Goal: Transaction & Acquisition: Purchase product/service

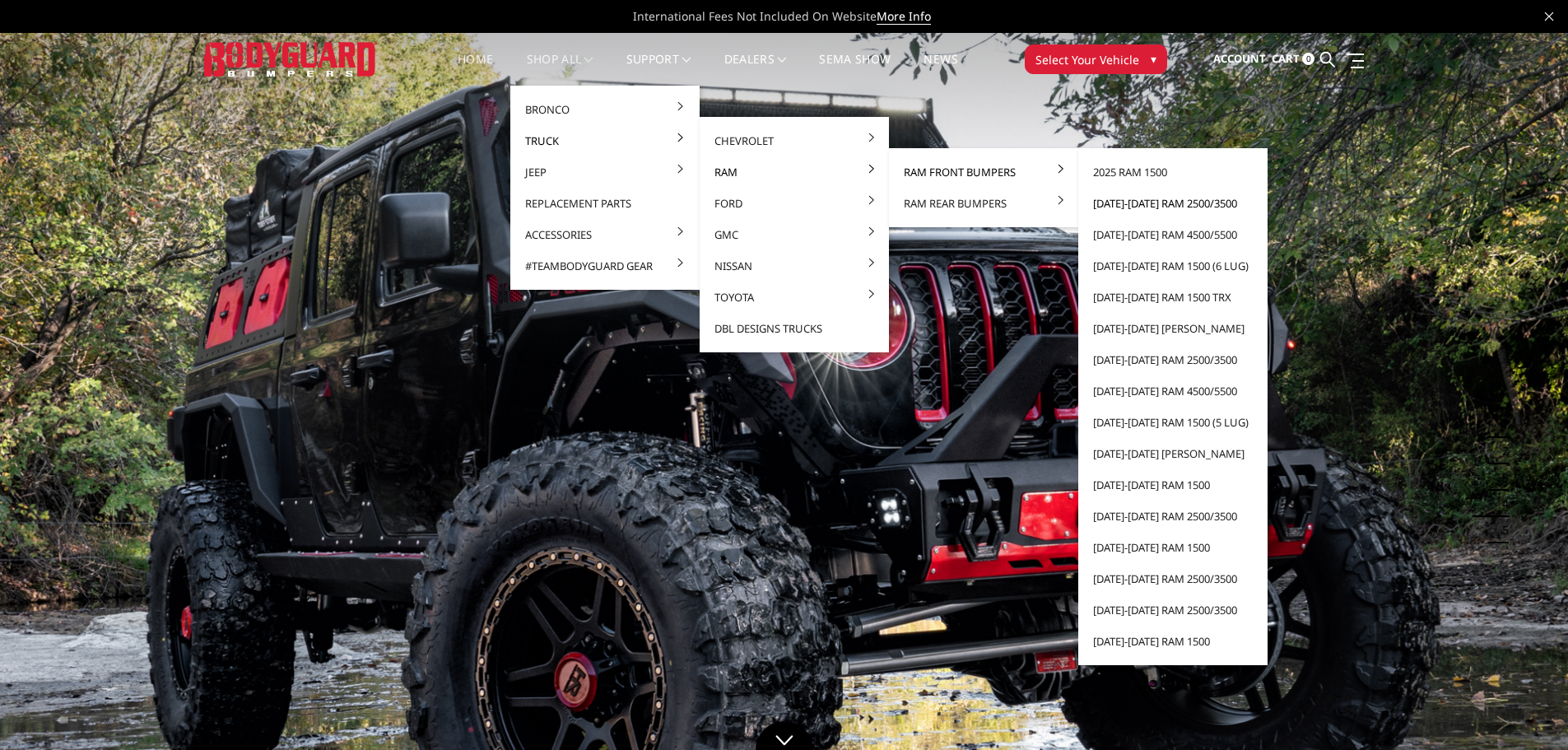
click at [1149, 198] on link "[DATE]-[DATE] Ram 2500/3500" at bounding box center [1172, 203] width 176 height 31
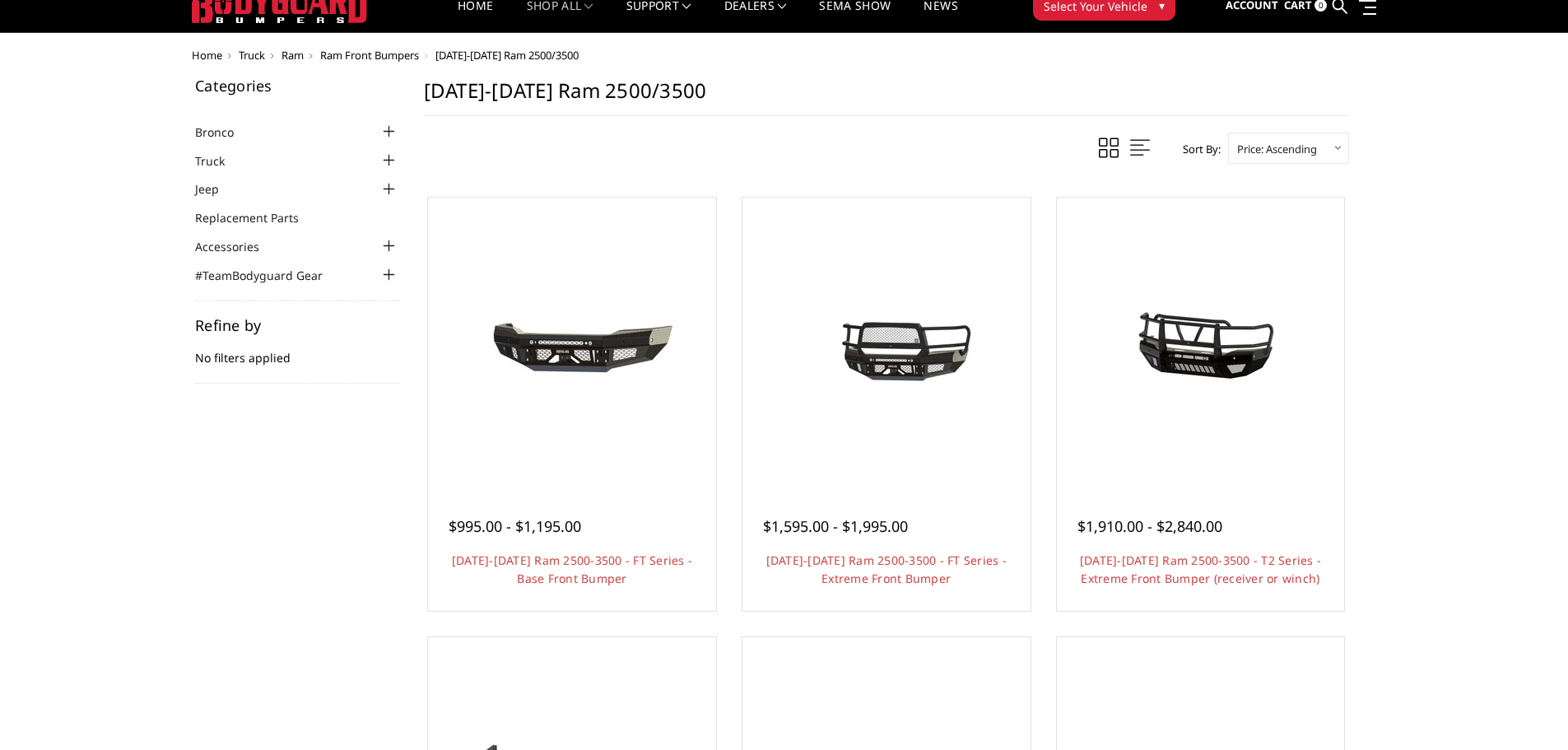
scroll to position [82, 0]
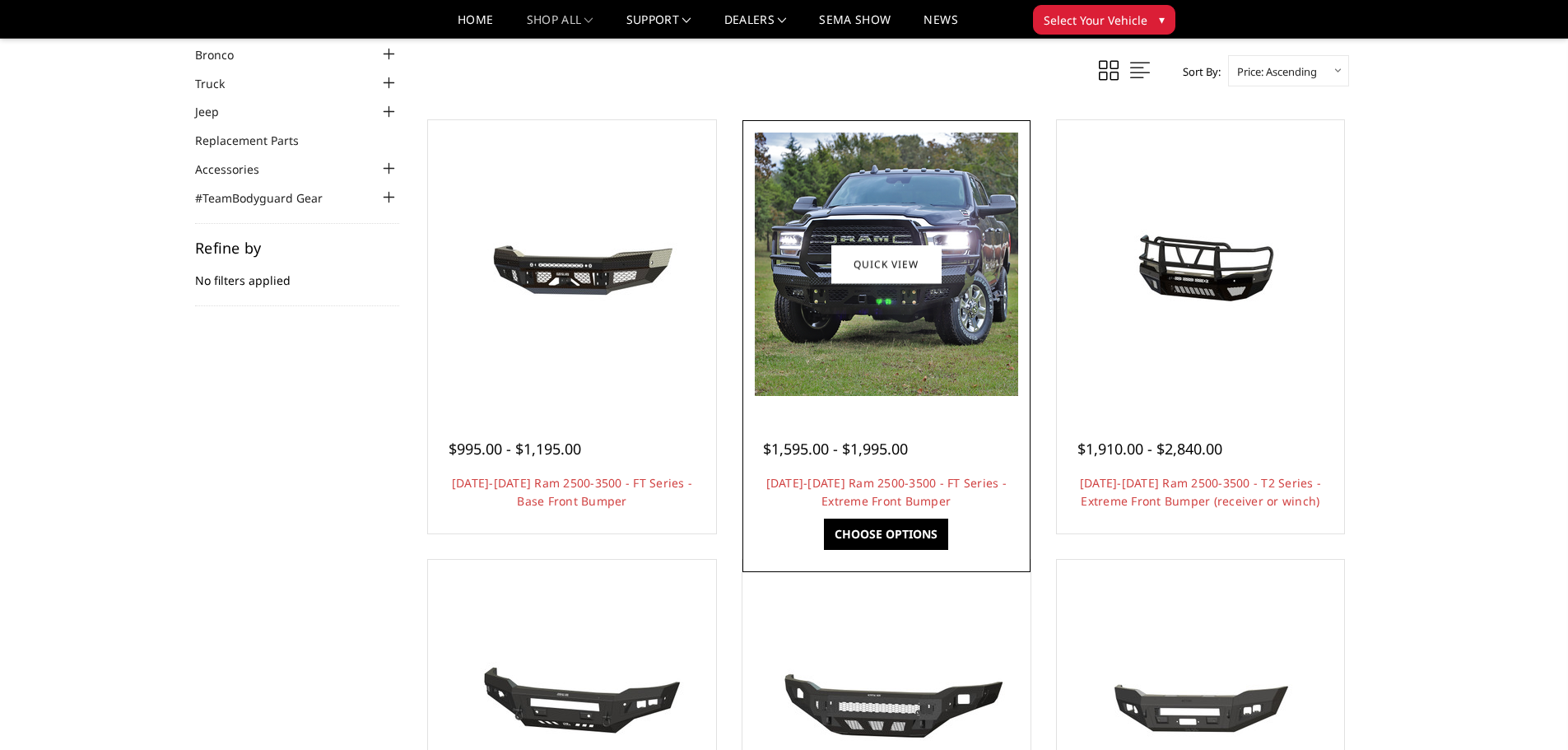
click at [862, 357] on img at bounding box center [886, 264] width 264 height 264
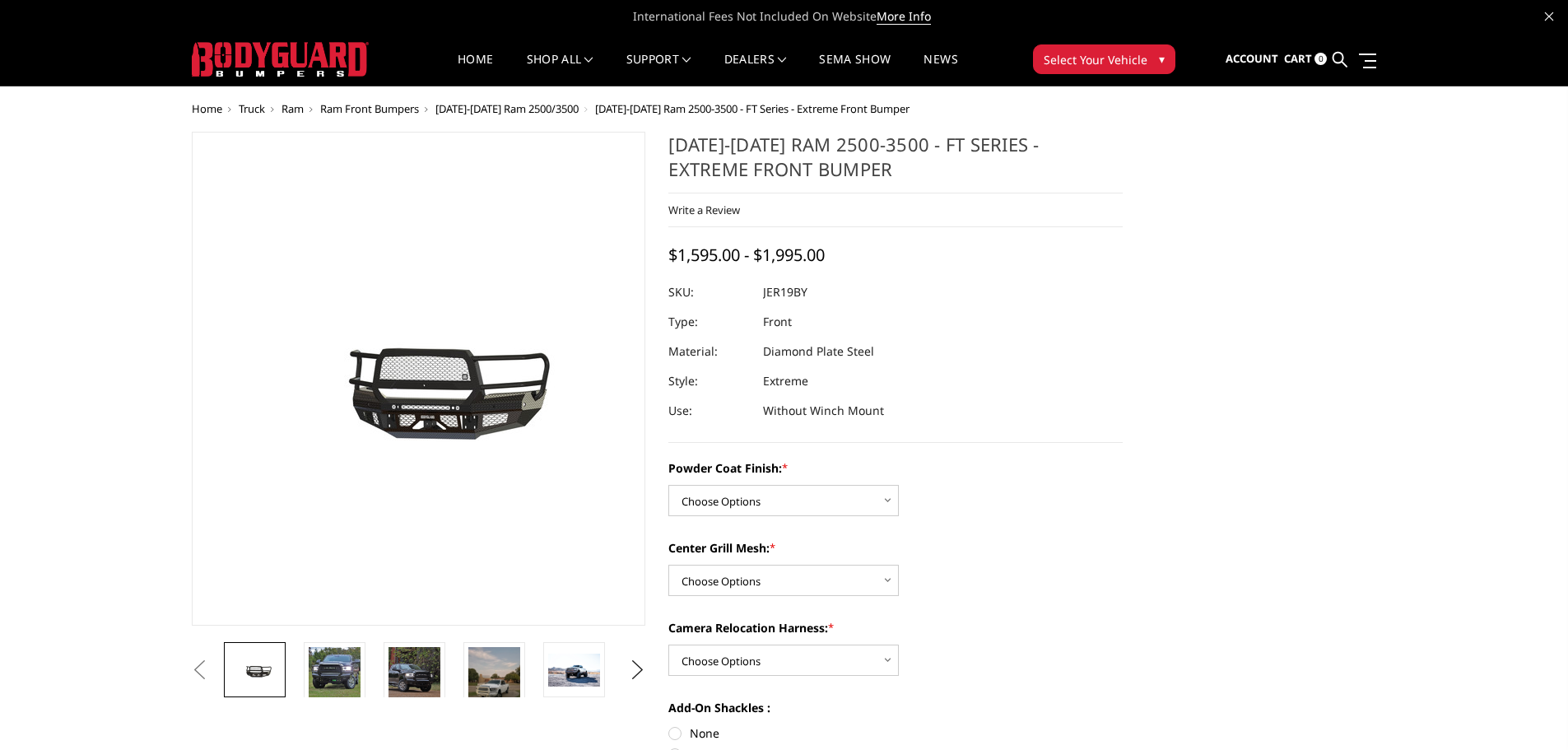
scroll to position [82, 0]
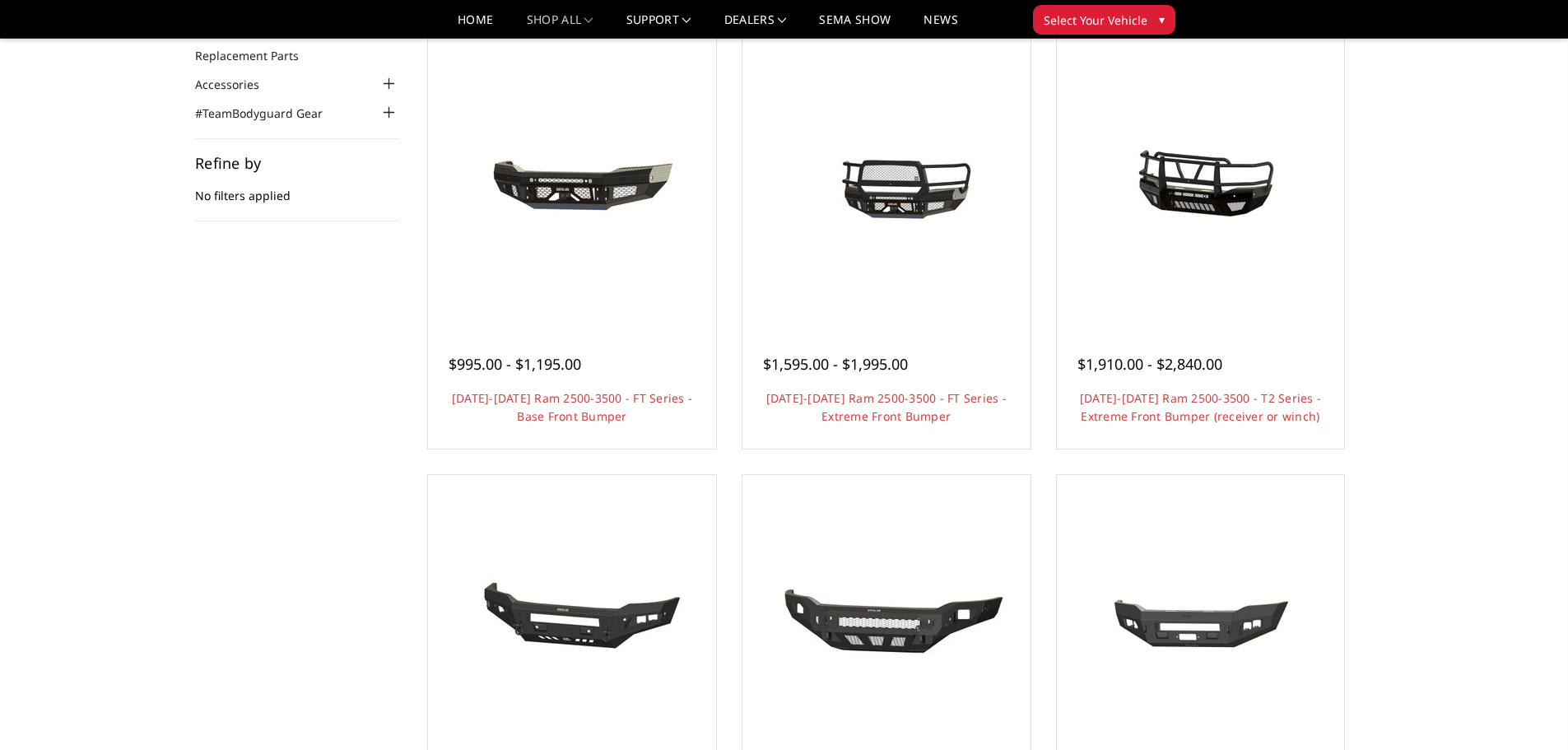
scroll to position [131, 0]
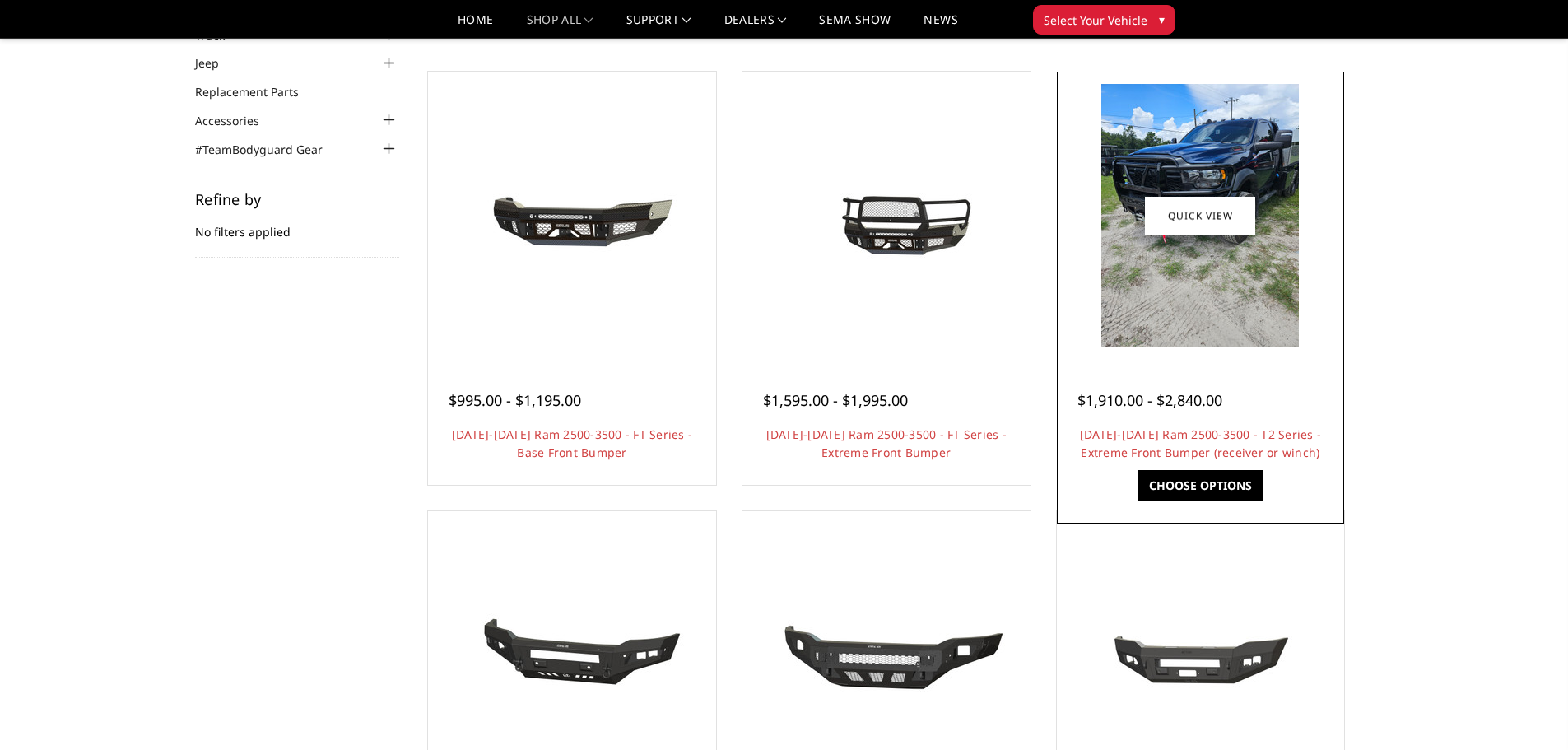
click at [1172, 266] on img at bounding box center [1200, 215] width 197 height 264
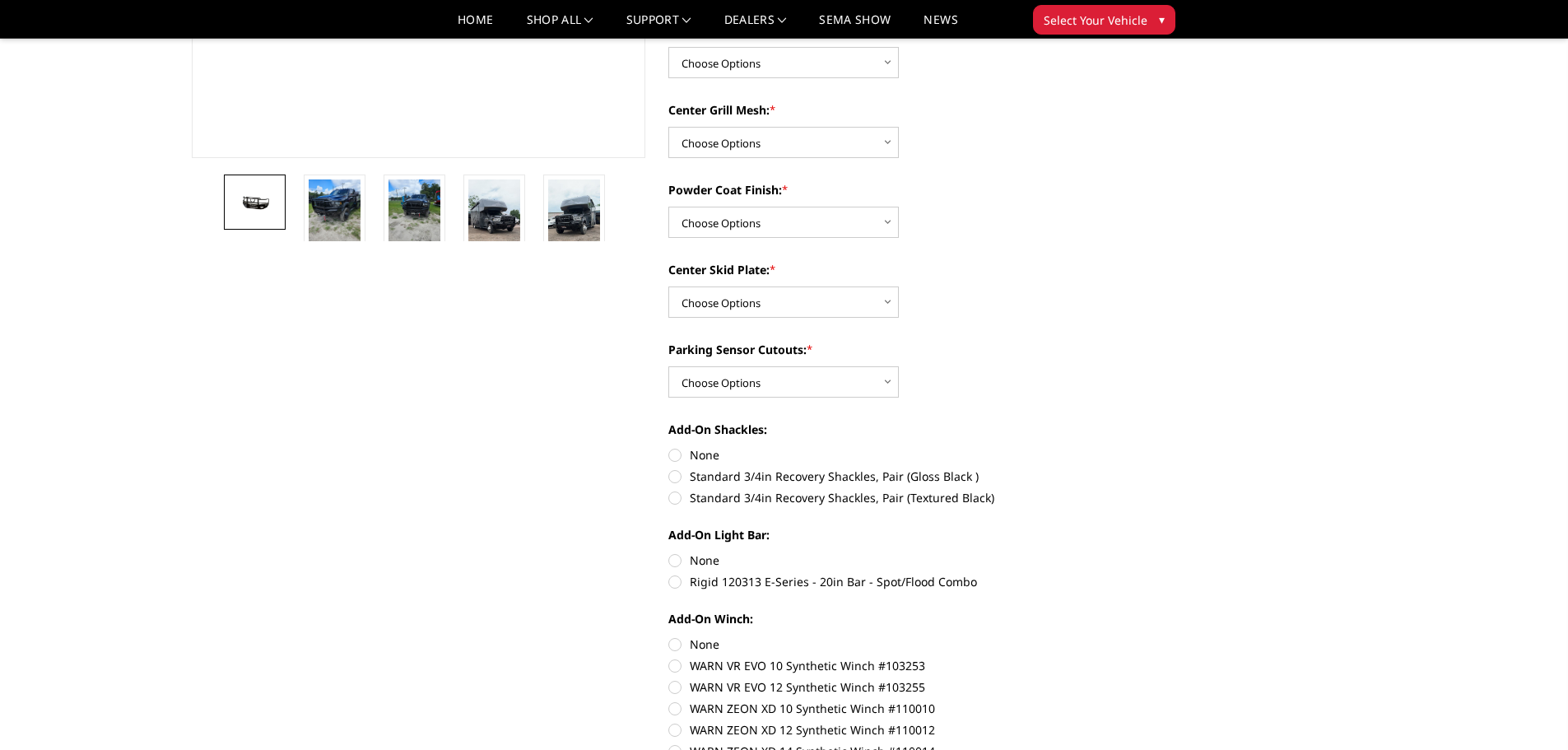
scroll to position [412, 0]
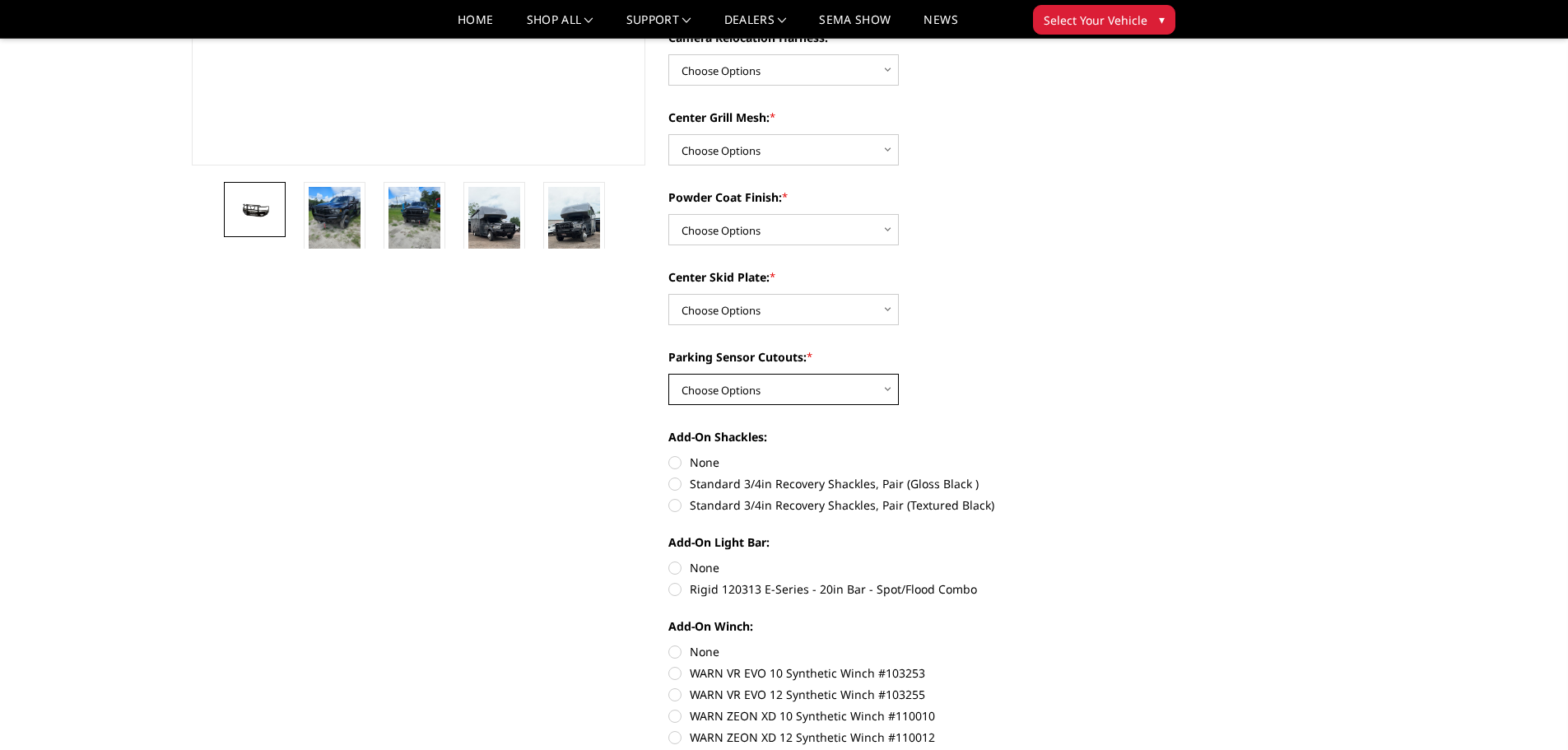
click at [732, 392] on select "Choose Options Yes - With Parking Sensor Cutouts" at bounding box center [784, 389] width 231 height 31
select select "3810"
click at [668, 374] on select "Choose Options Yes - With Parking Sensor Cutouts" at bounding box center [784, 389] width 231 height 31
click at [730, 309] on select "Choose Options Winch Mount Skid Plate Standard Skid Plate (included) 2" Receive…" at bounding box center [784, 309] width 231 height 31
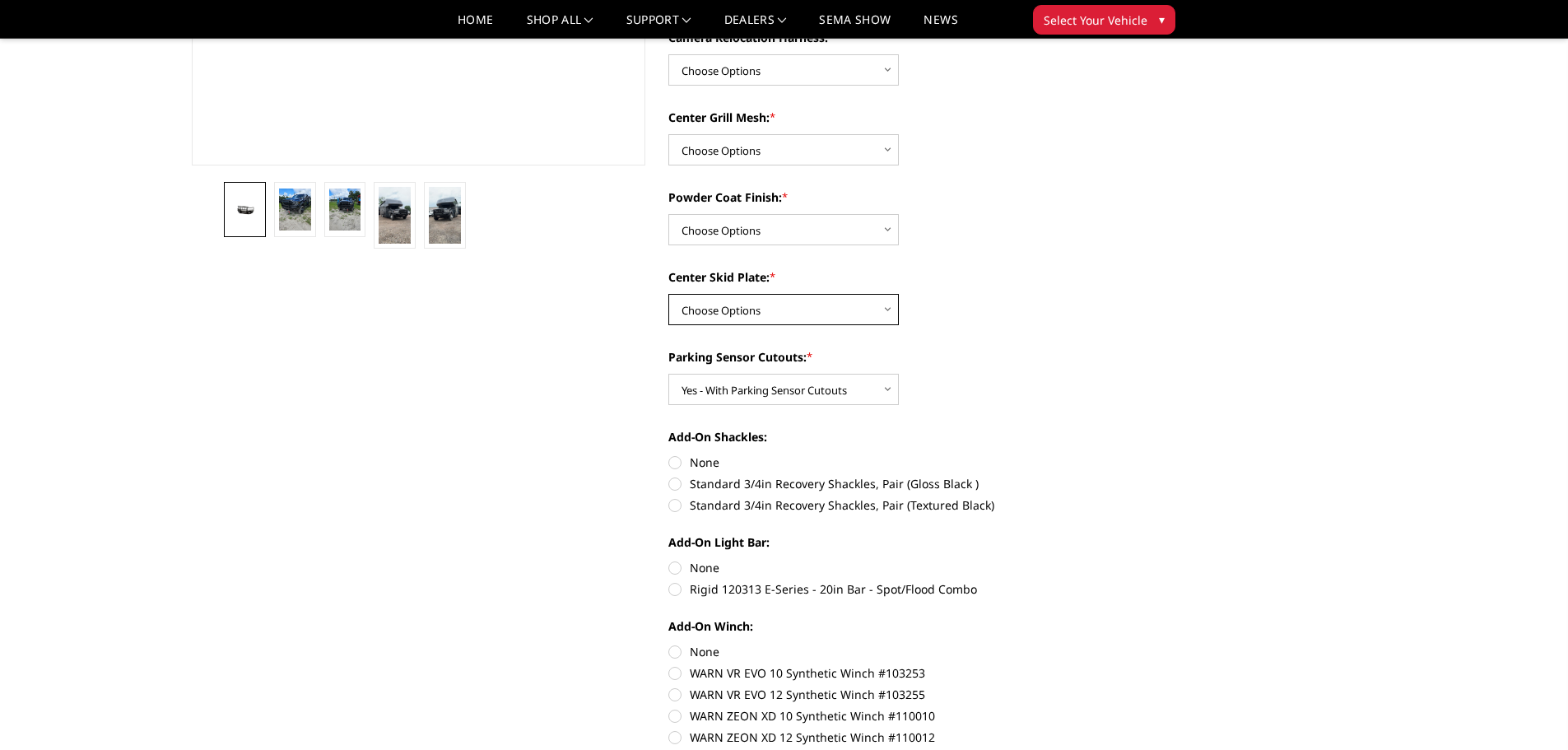
select select "3813"
click at [668, 294] on select "Choose Options Winch Mount Skid Plate Standard Skid Plate (included) 2" Receive…" at bounding box center [784, 309] width 231 height 31
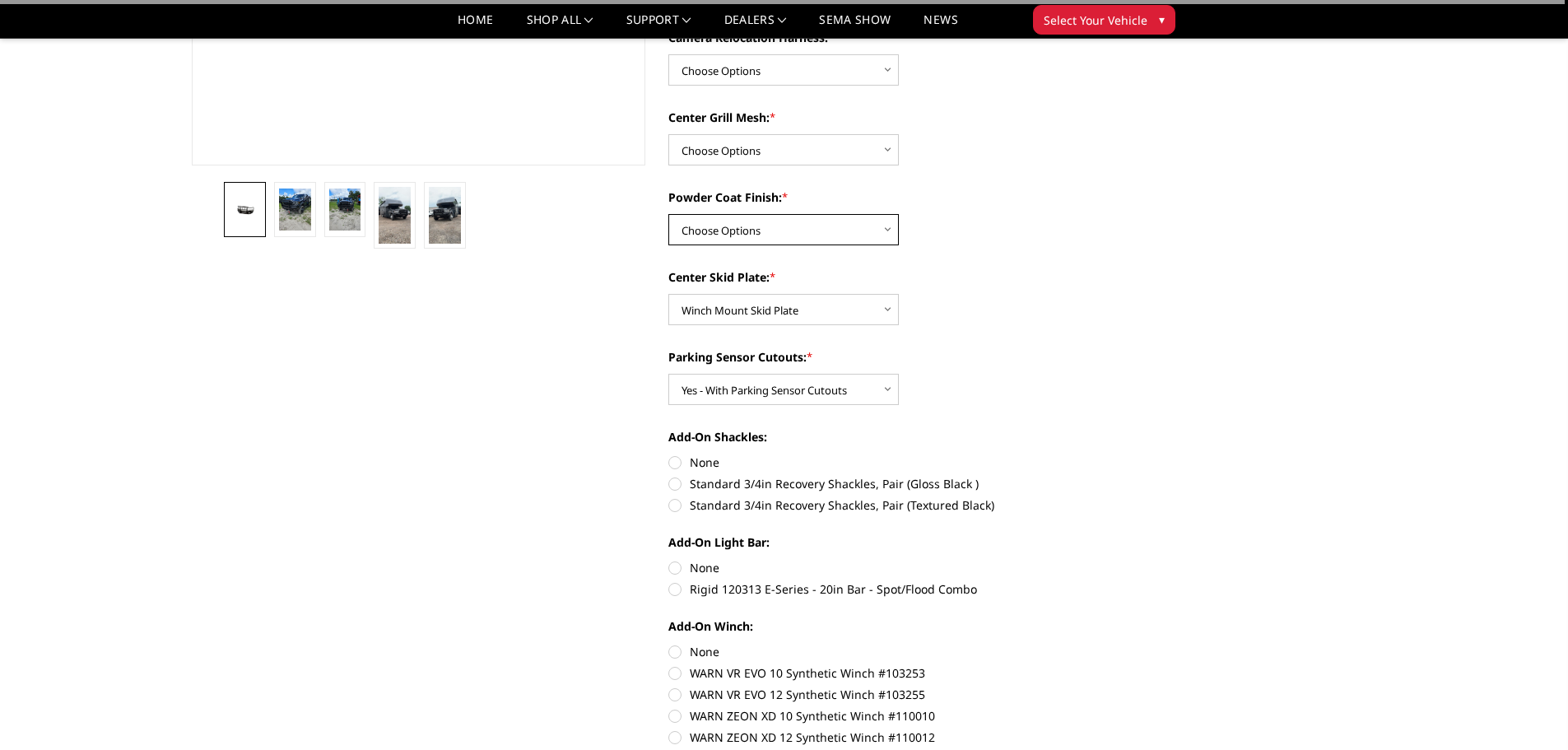
click at [735, 236] on select "Choose Options Textured Black Powder Coat Gloss Black Powder Coat Bare Metal" at bounding box center [784, 230] width 231 height 31
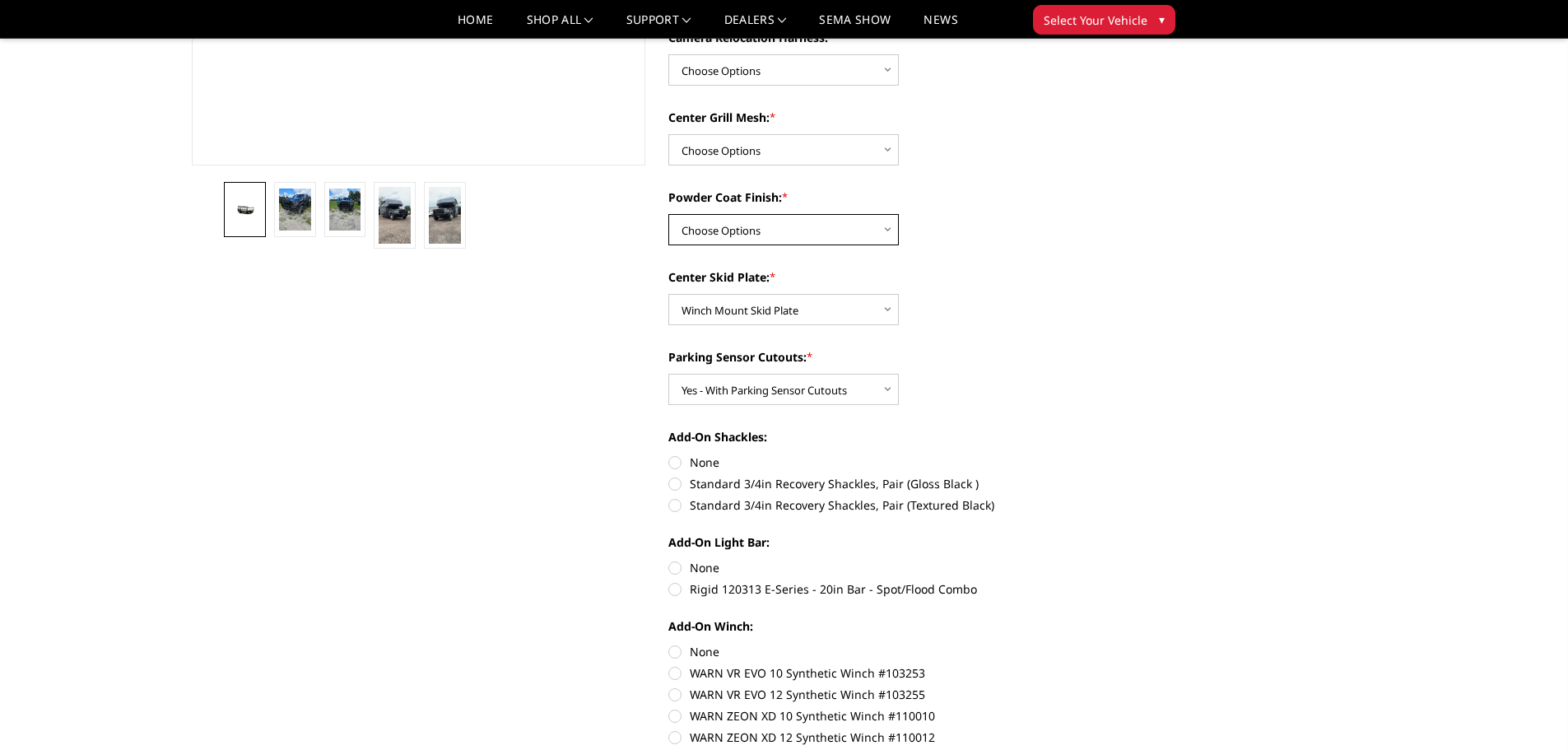
select select "3815"
click at [668, 215] on select "Choose Options Textured Black Powder Coat Gloss Black Powder Coat Bare Metal" at bounding box center [784, 230] width 231 height 31
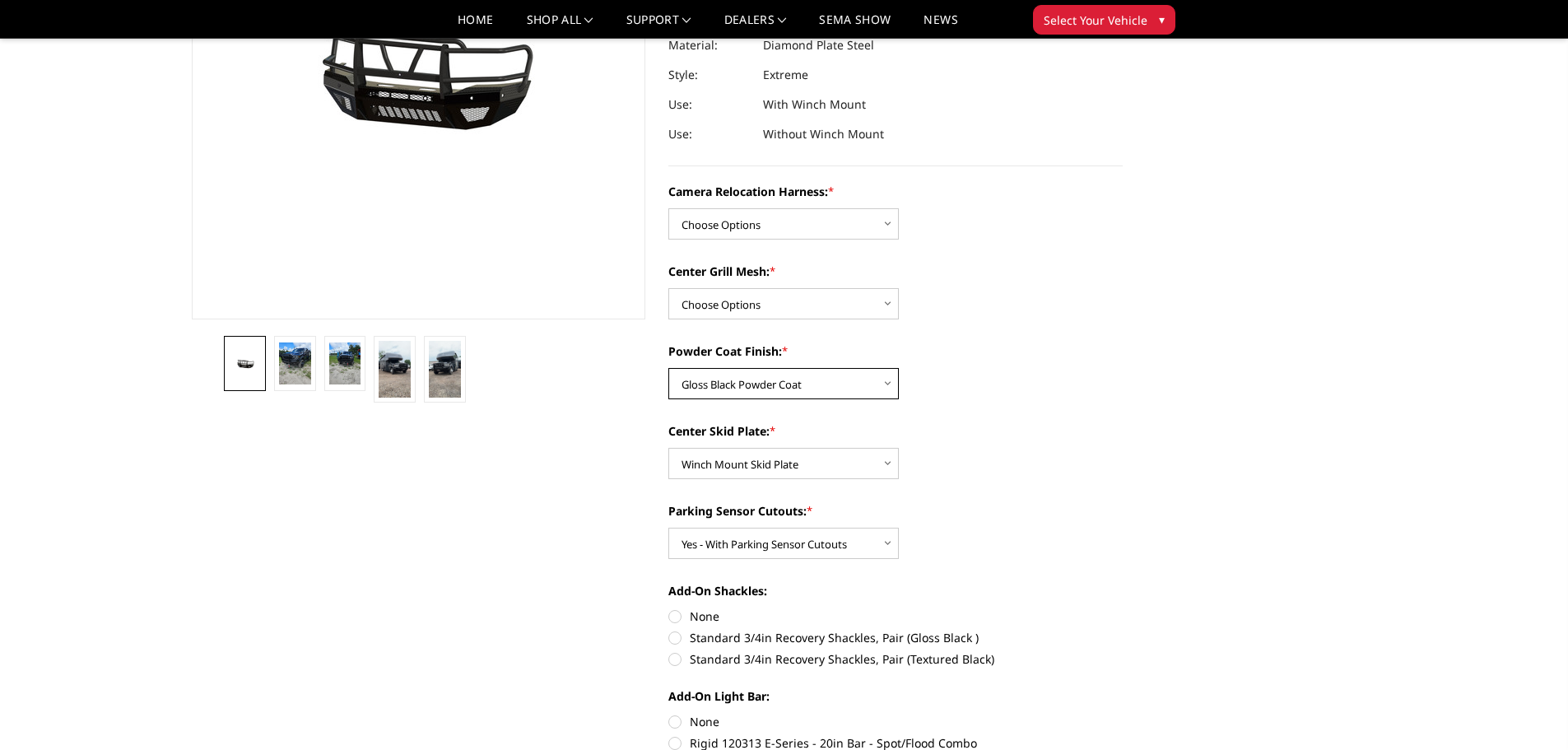
scroll to position [247, 0]
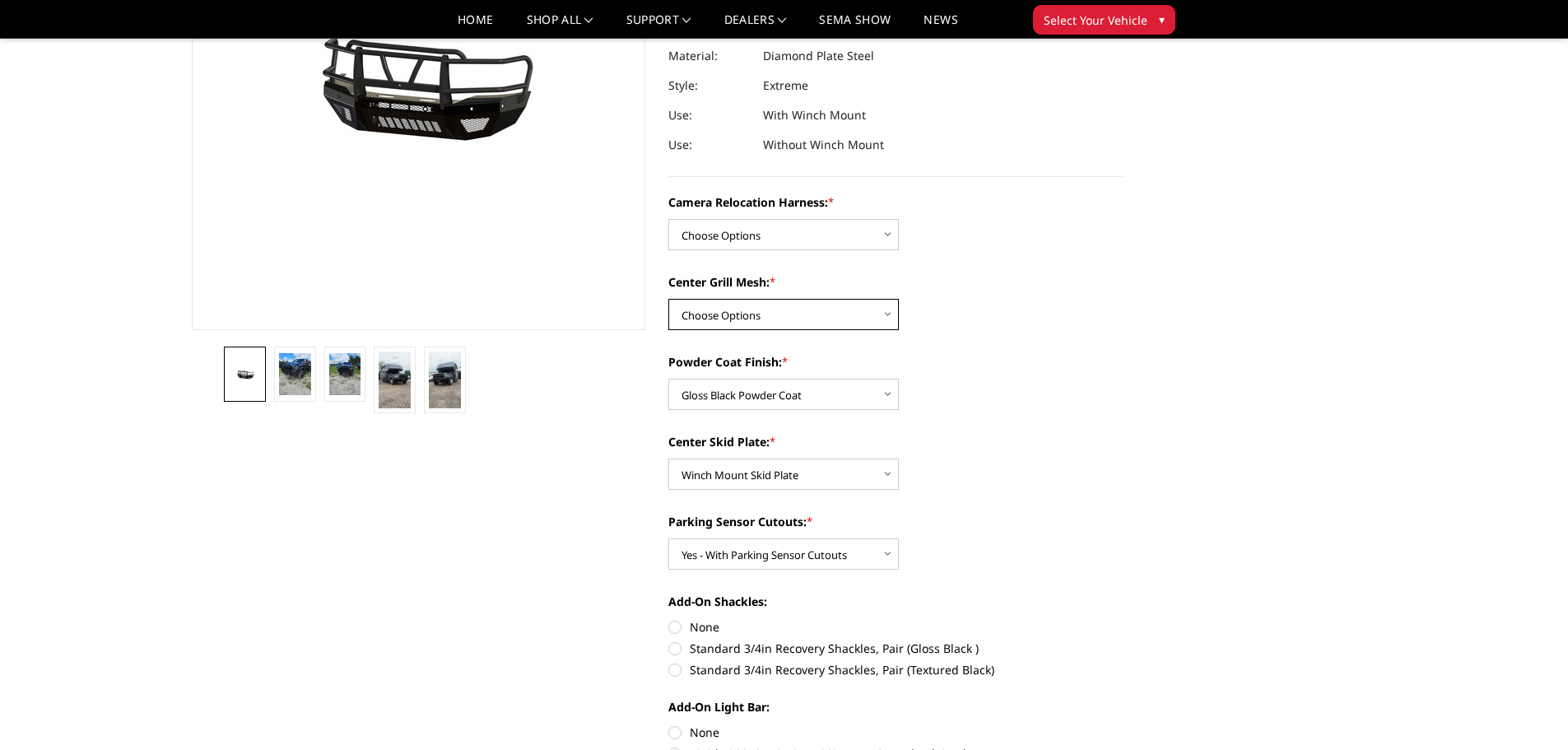
click at [745, 319] on select "Choose Options Without expanded metal With expanded metal" at bounding box center [784, 314] width 231 height 31
select select "3817"
click at [668, 299] on select "Choose Options Without expanded metal With expanded metal" at bounding box center [784, 314] width 231 height 31
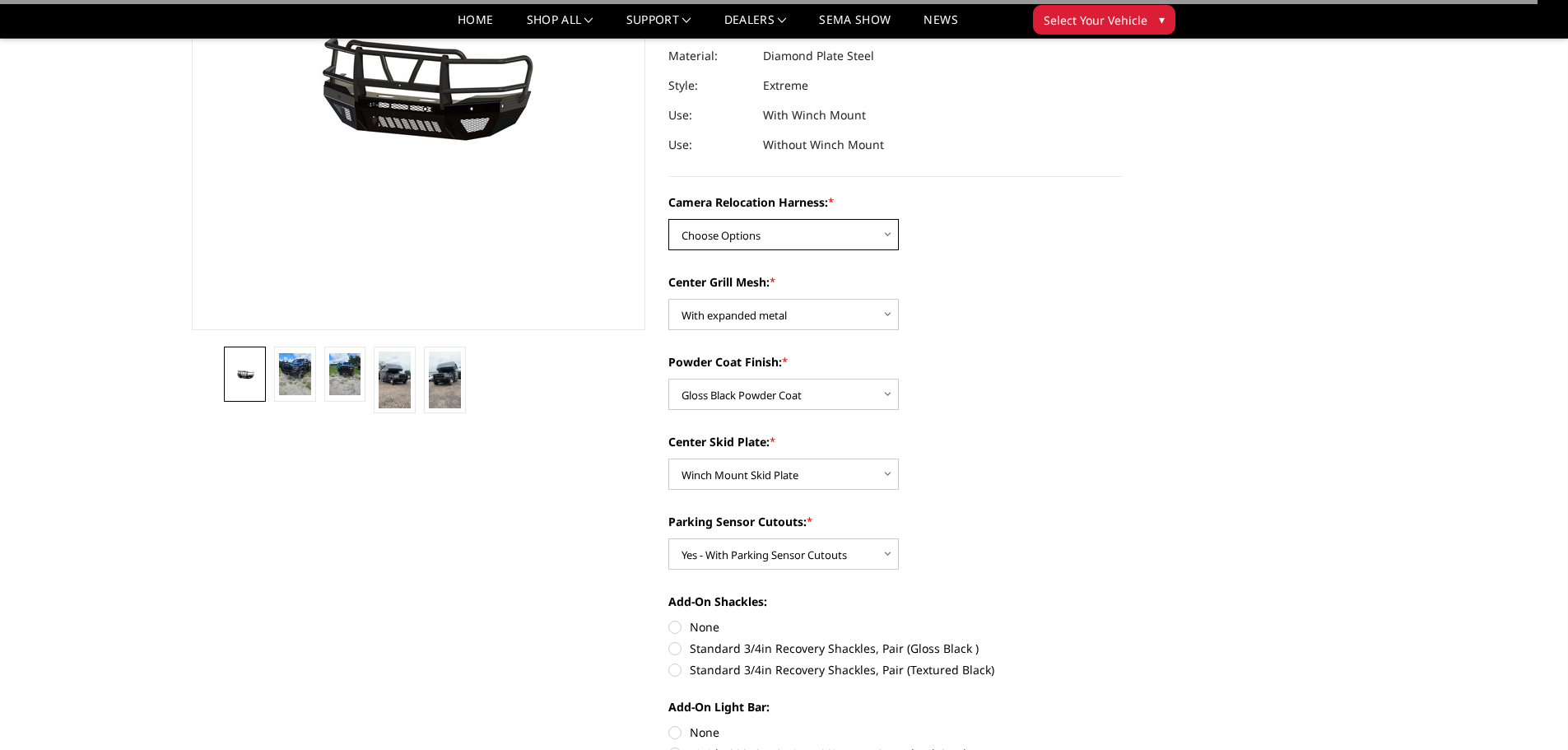
click at [744, 235] on select "Choose Options Without camera harness With camera harness" at bounding box center [784, 234] width 231 height 31
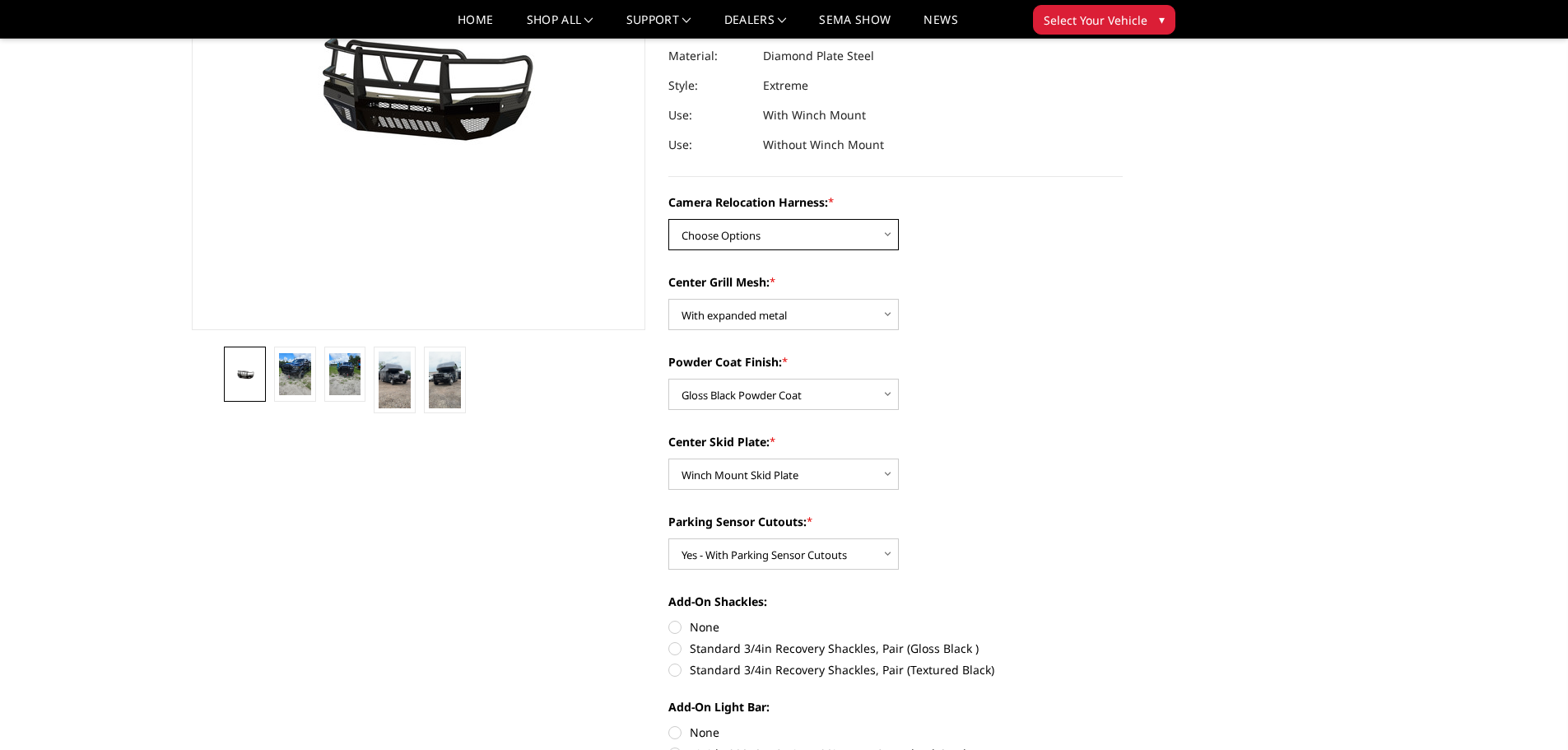
select select "3820"
click at [668, 219] on select "Choose Options Without camera harness With camera harness" at bounding box center [784, 234] width 231 height 31
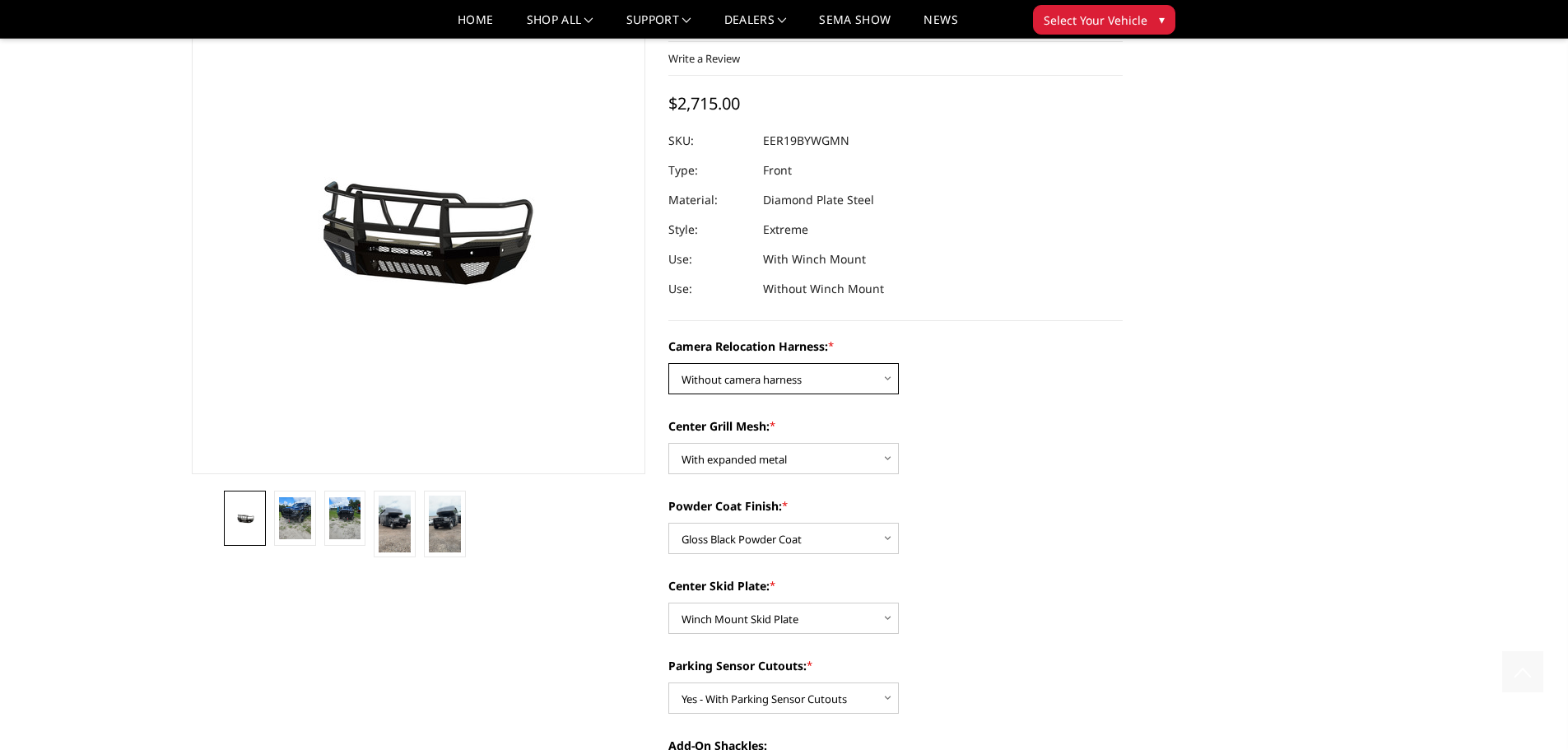
scroll to position [0, 0]
